Goal: Information Seeking & Learning: Learn about a topic

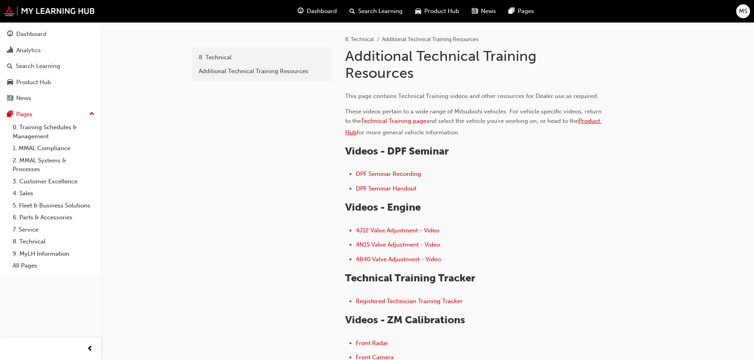
click at [366, 133] on span "Product Hub" at bounding box center [473, 127] width 256 height 19
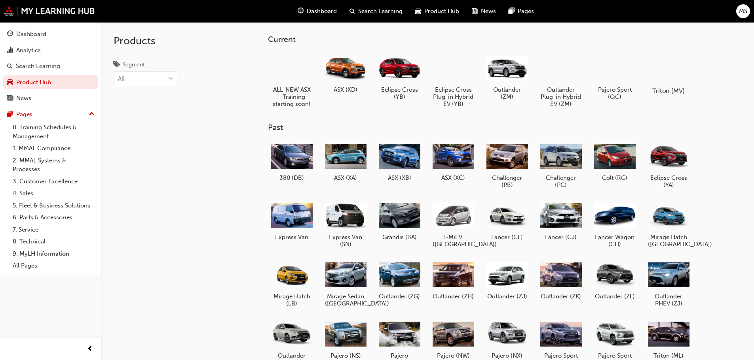
click at [669, 69] on div at bounding box center [668, 68] width 44 height 32
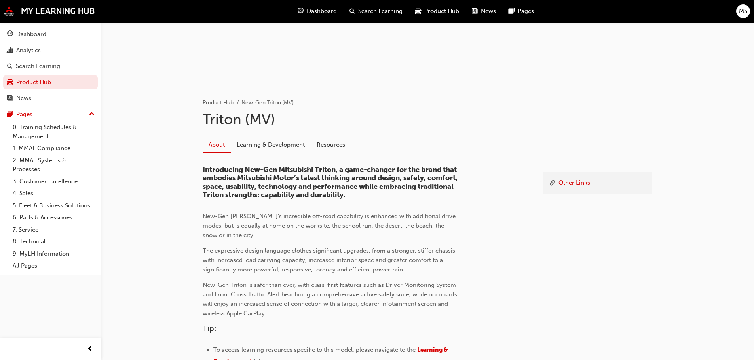
scroll to position [119, 0]
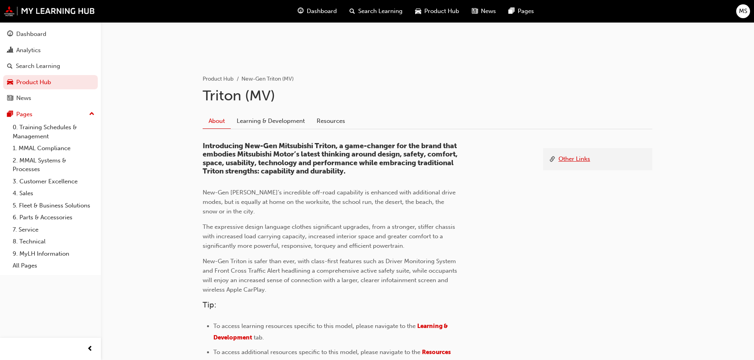
click at [576, 162] on link "Other Links" at bounding box center [574, 160] width 32 height 10
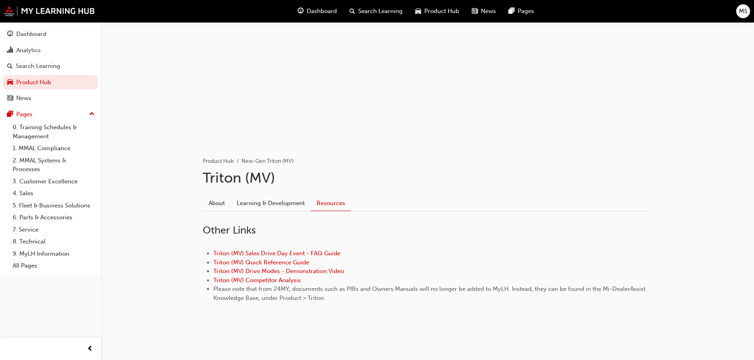
scroll to position [36, 0]
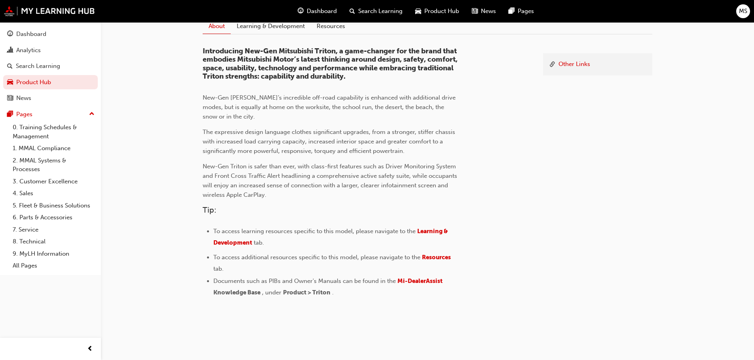
scroll to position [214, 0]
click at [436, 230] on span "Learning & Development" at bounding box center [331, 236] width 236 height 19
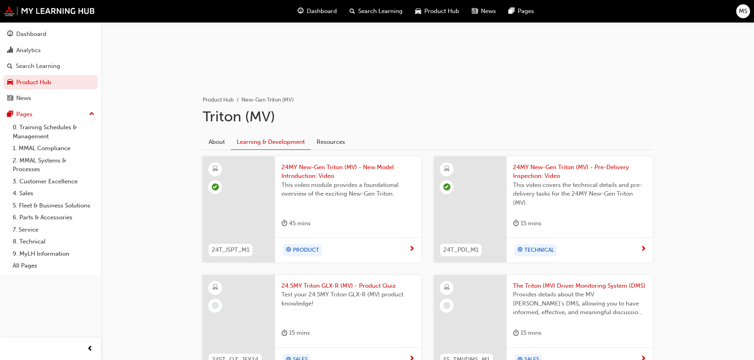
scroll to position [88, 0]
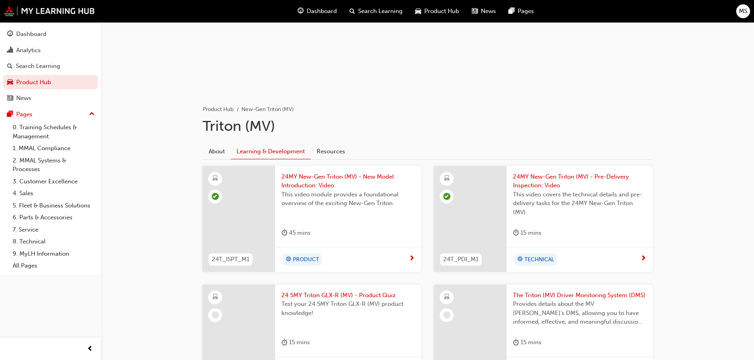
click at [744, 14] on span "MS" at bounding box center [743, 11] width 8 height 9
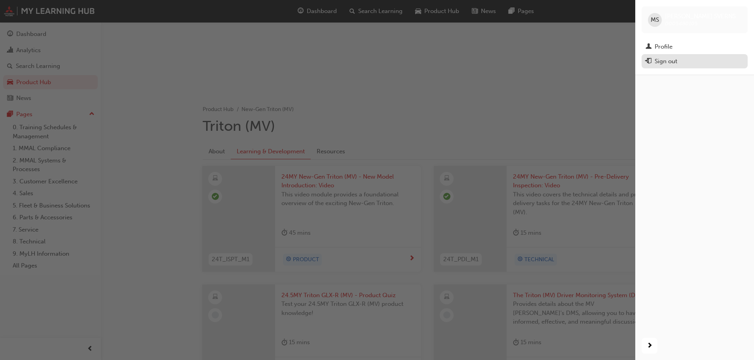
click at [674, 64] on div "Sign out" at bounding box center [665, 61] width 23 height 9
